Goal: Task Accomplishment & Management: Use online tool/utility

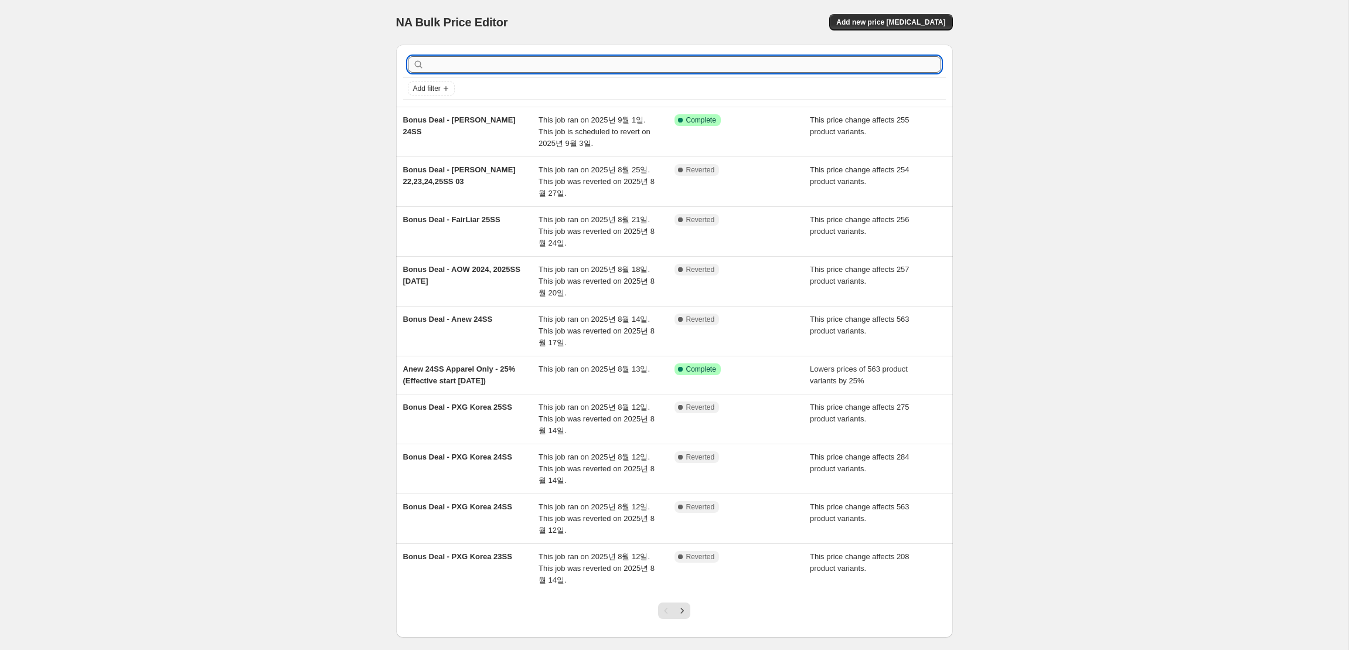
click at [537, 59] on input "text" at bounding box center [684, 64] width 514 height 16
type input "[PERSON_NAME]"
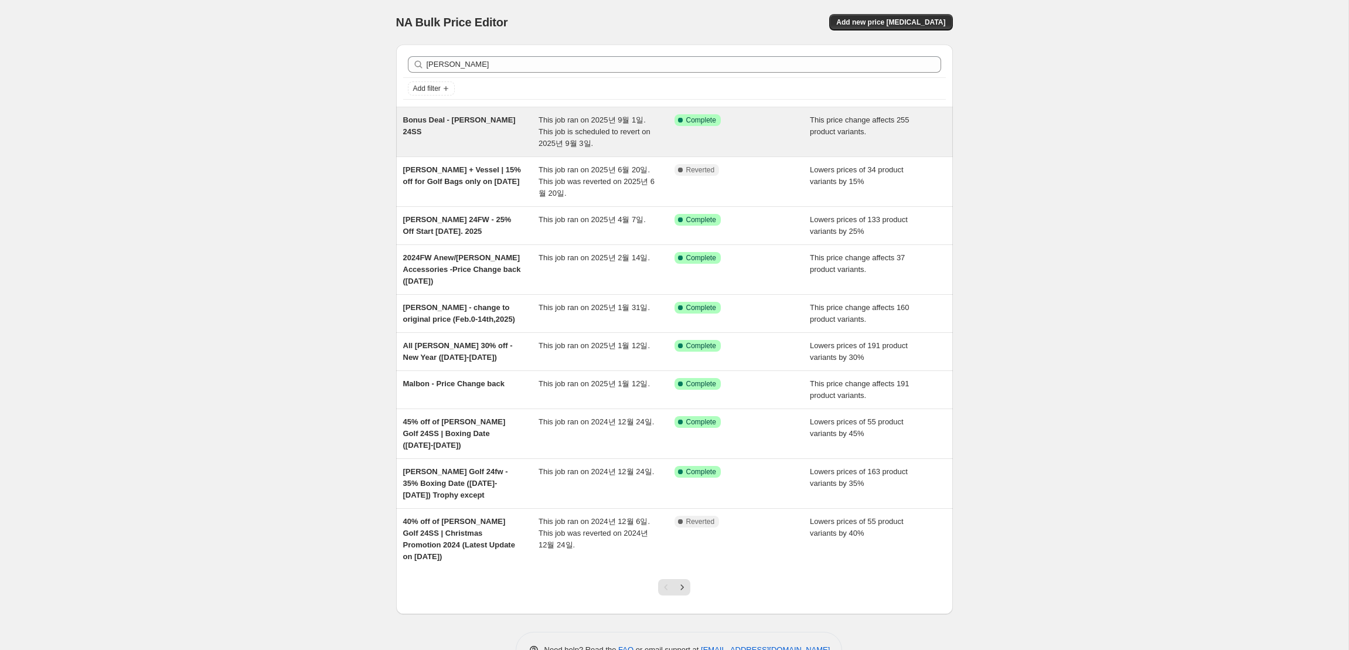
click at [621, 131] on span "This job ran on 2025년 9월 1일. This job is scheduled to revert on 2025년 9월 3일." at bounding box center [594, 131] width 112 height 32
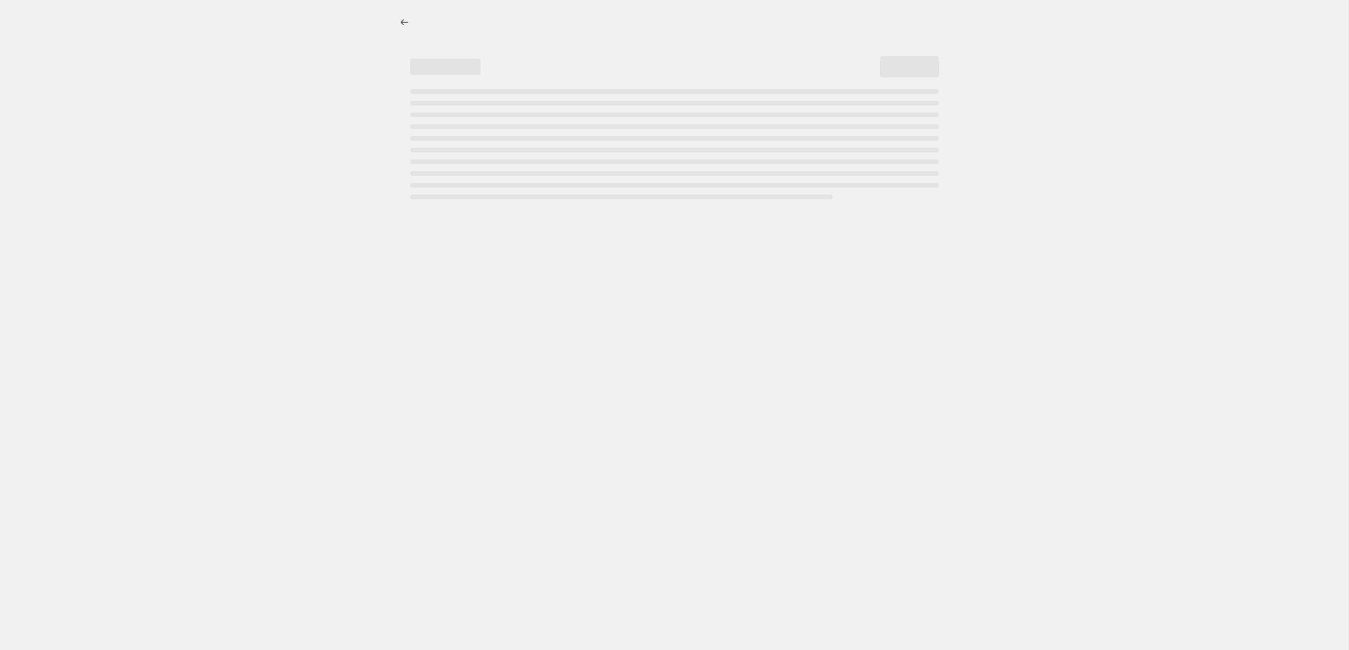
select select "ecap"
select select "no_change"
select select "collection"
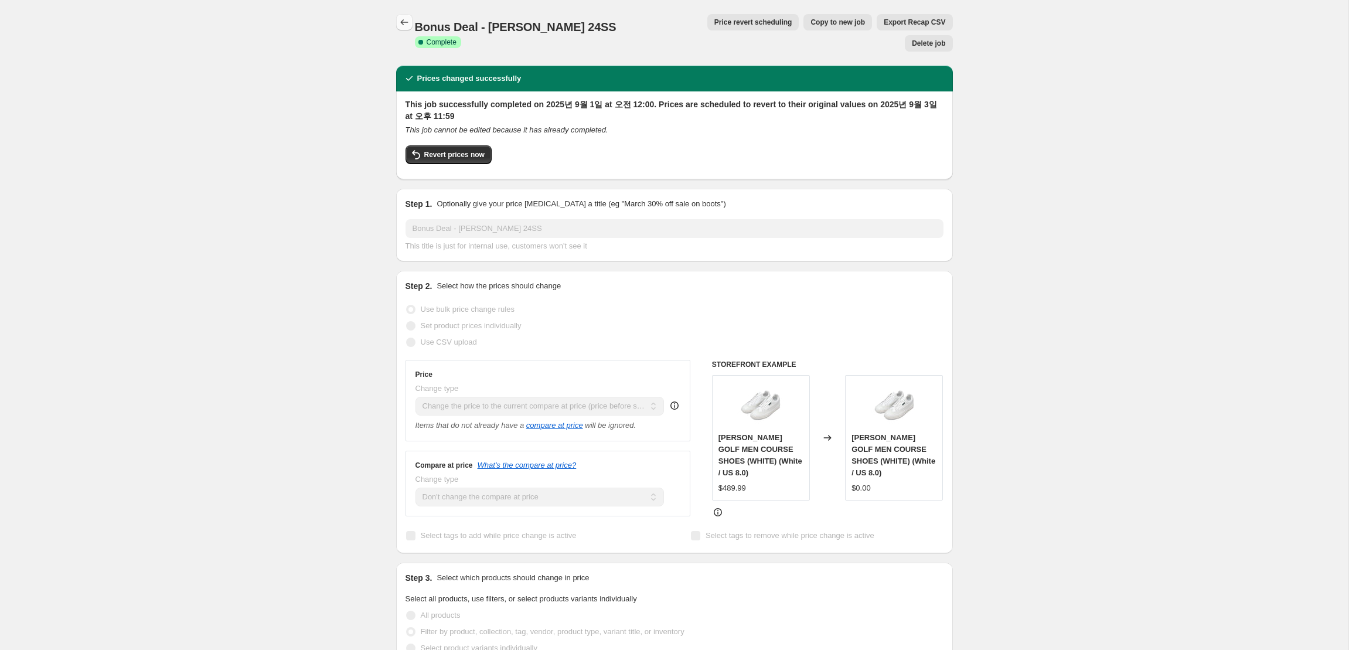
click at [398, 30] on button "Price change jobs" at bounding box center [404, 22] width 16 height 16
